Goal: Transaction & Acquisition: Book appointment/travel/reservation

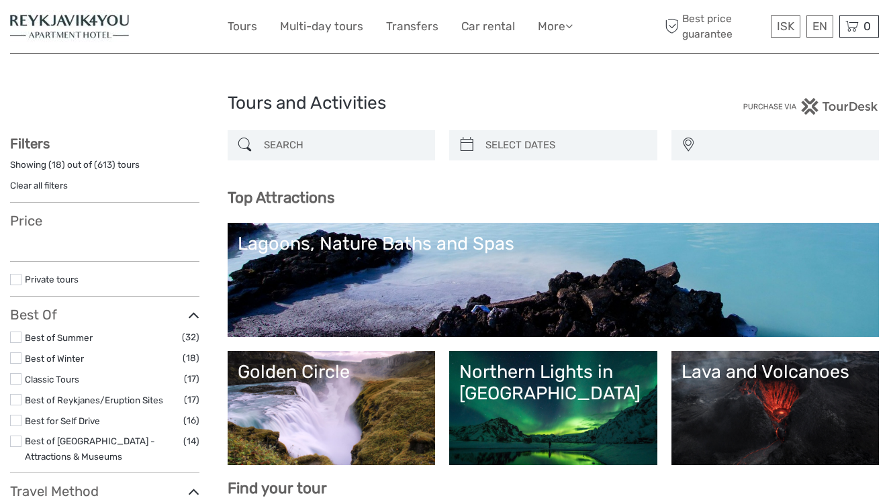
select select
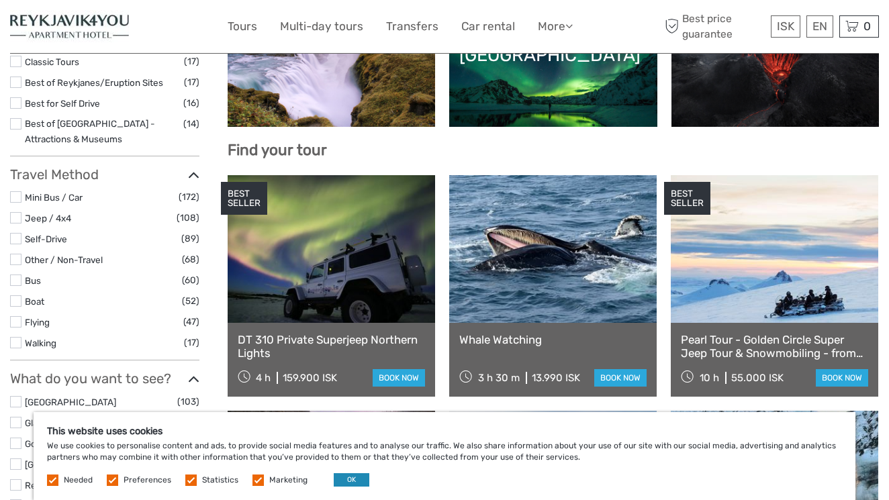
click at [343, 479] on button "OK" at bounding box center [352, 479] width 36 height 13
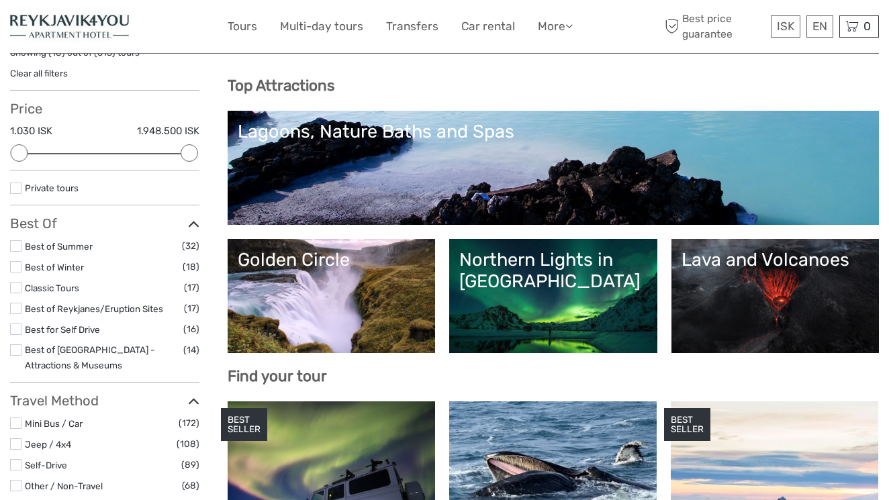
scroll to position [103, 0]
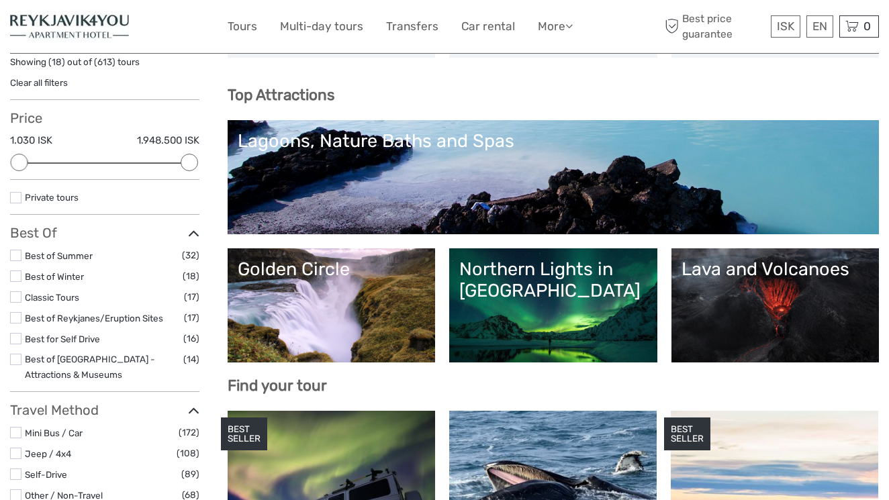
click at [357, 295] on link "Golden Circle" at bounding box center [332, 305] width 188 height 94
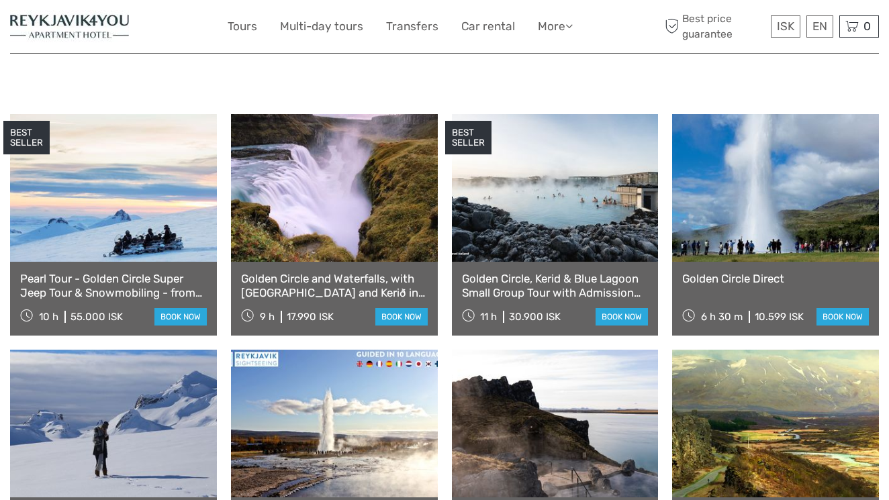
scroll to position [654, 0]
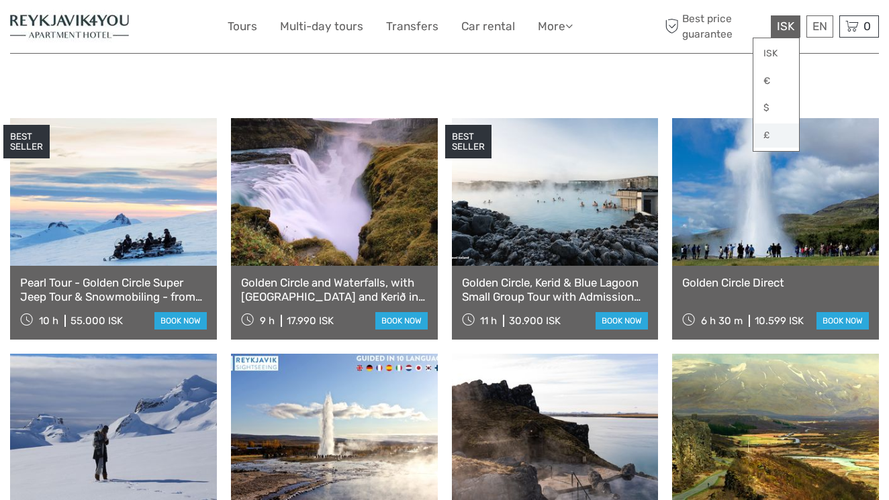
click at [770, 134] on link "£" at bounding box center [776, 135] width 46 height 24
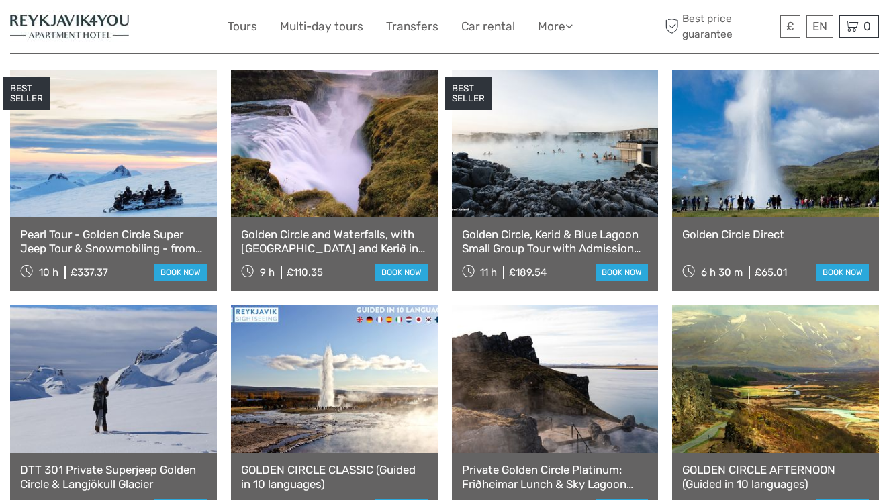
scroll to position [714, 0]
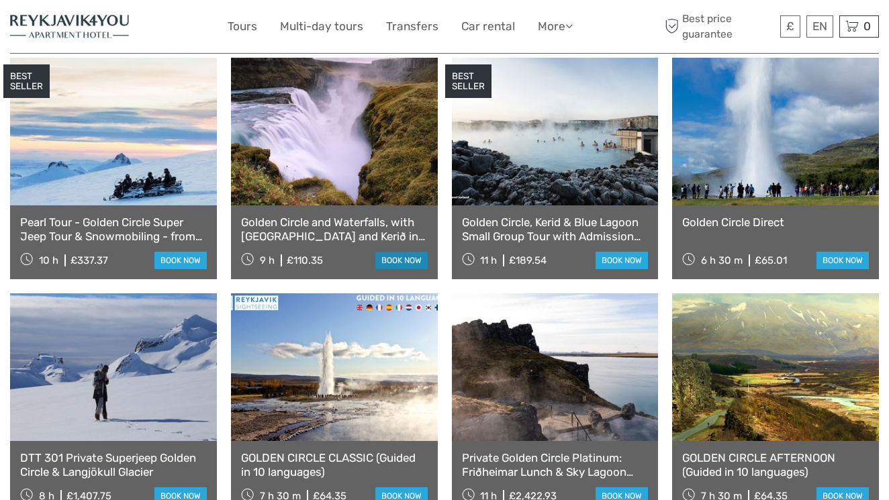
click at [400, 252] on link "book now" at bounding box center [401, 260] width 52 height 17
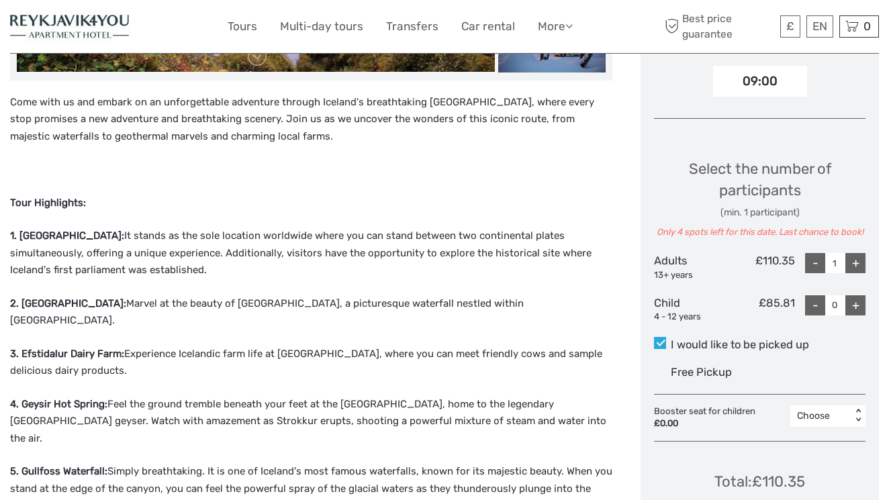
scroll to position [485, 0]
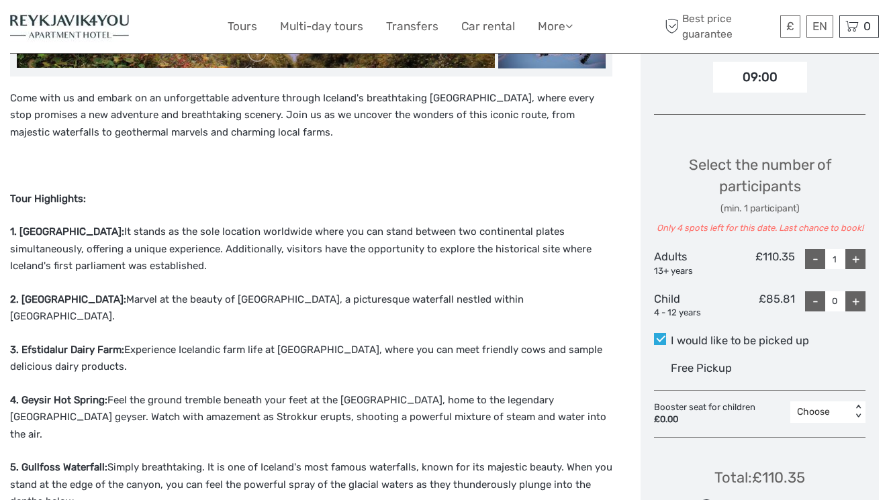
click at [854, 252] on div "+" at bounding box center [855, 259] width 20 height 20
type input "2"
click at [856, 300] on div "+" at bounding box center [855, 301] width 20 height 20
type input "1"
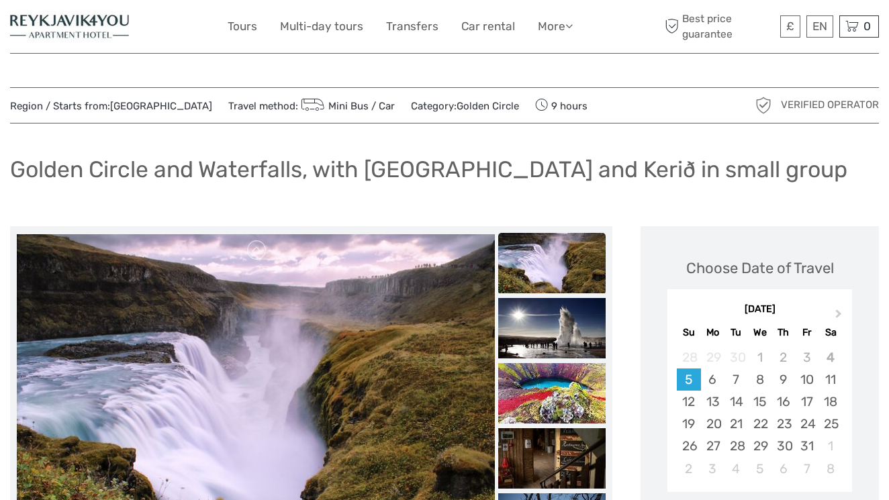
scroll to position [0, 0]
